Goal: Task Accomplishment & Management: Manage account settings

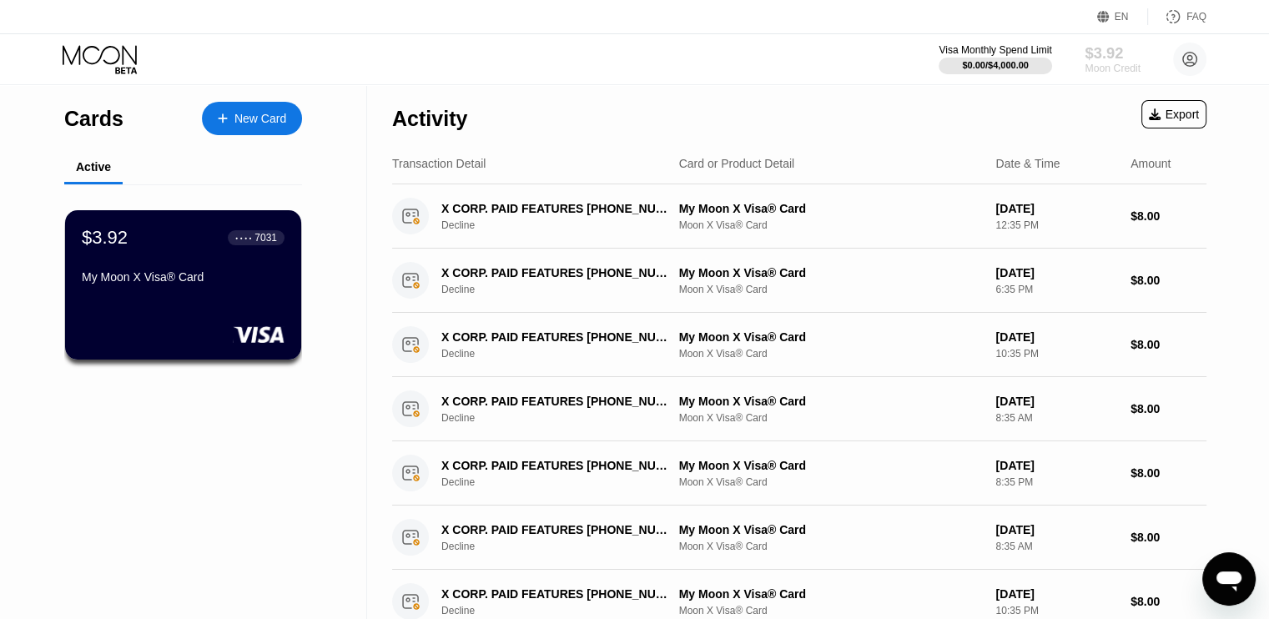
click at [1102, 51] on div "$3.92" at bounding box center [1113, 53] width 56 height 18
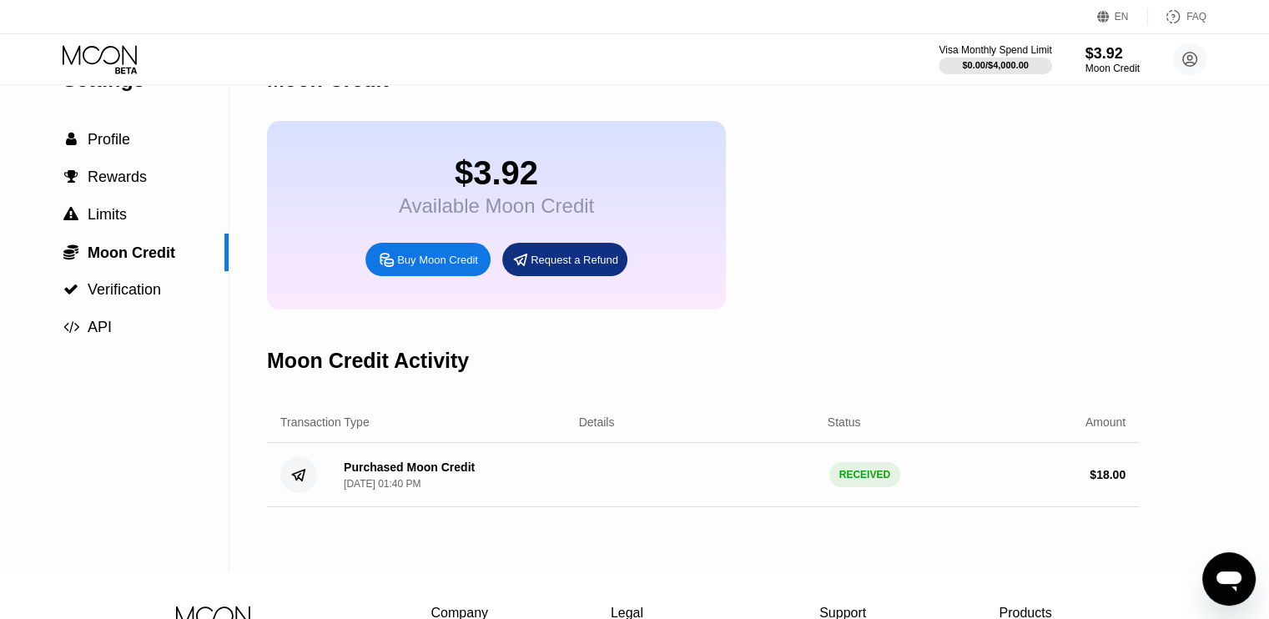
scroll to position [47, 0]
click at [516, 265] on icon at bounding box center [521, 260] width 18 height 18
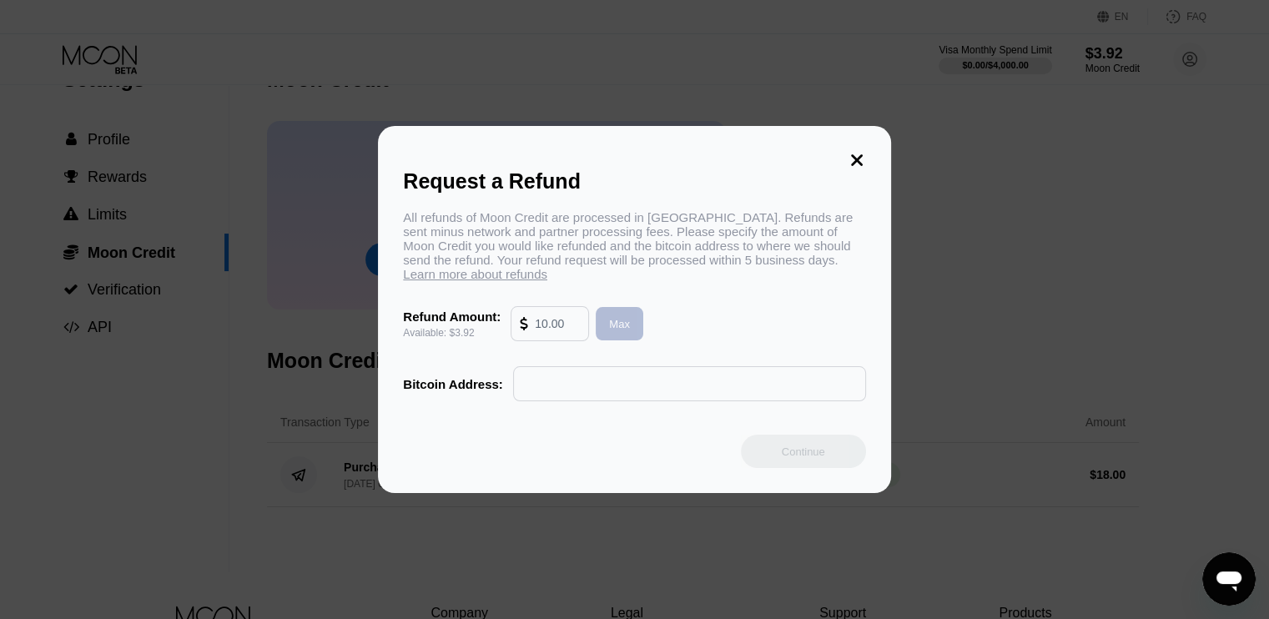
click at [617, 329] on div "Max" at bounding box center [619, 324] width 21 height 14
type input "3.92"
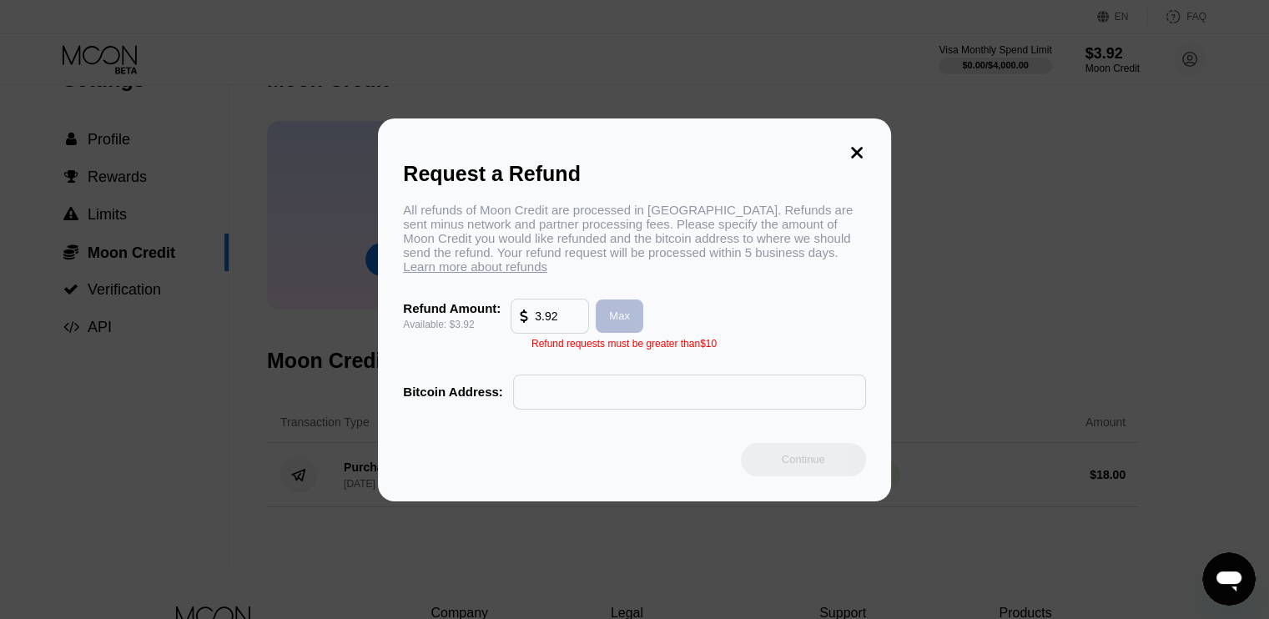
click at [617, 323] on div "Max" at bounding box center [619, 316] width 21 height 14
click at [628, 320] on div "Max" at bounding box center [619, 316] width 21 height 14
click at [622, 323] on div "Max" at bounding box center [619, 316] width 21 height 14
click at [658, 409] on input "text" at bounding box center [689, 392] width 335 height 33
click at [858, 144] on icon at bounding box center [857, 153] width 18 height 18
